Goal: Find specific page/section: Find specific page/section

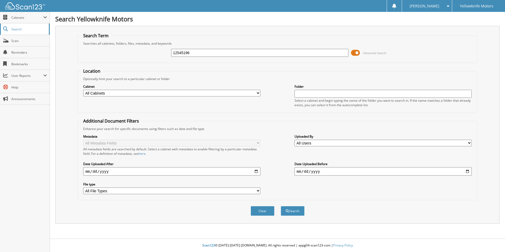
type input "12545196"
click at [281, 206] on button "Search" at bounding box center [293, 211] width 24 height 10
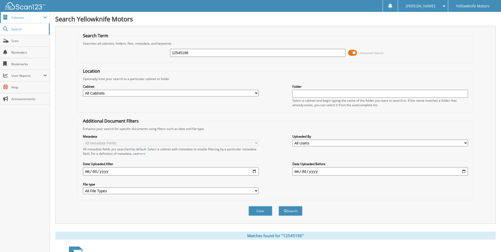
click at [23, 21] on span "Cabinets" at bounding box center [25, 17] width 50 height 11
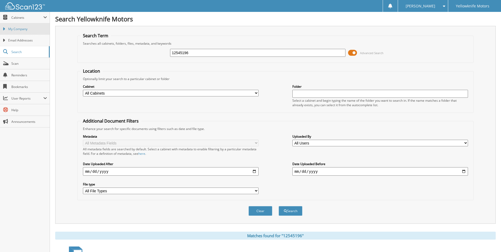
click at [22, 31] on span "My Company" at bounding box center [27, 29] width 39 height 5
